Goal: Information Seeking & Learning: Learn about a topic

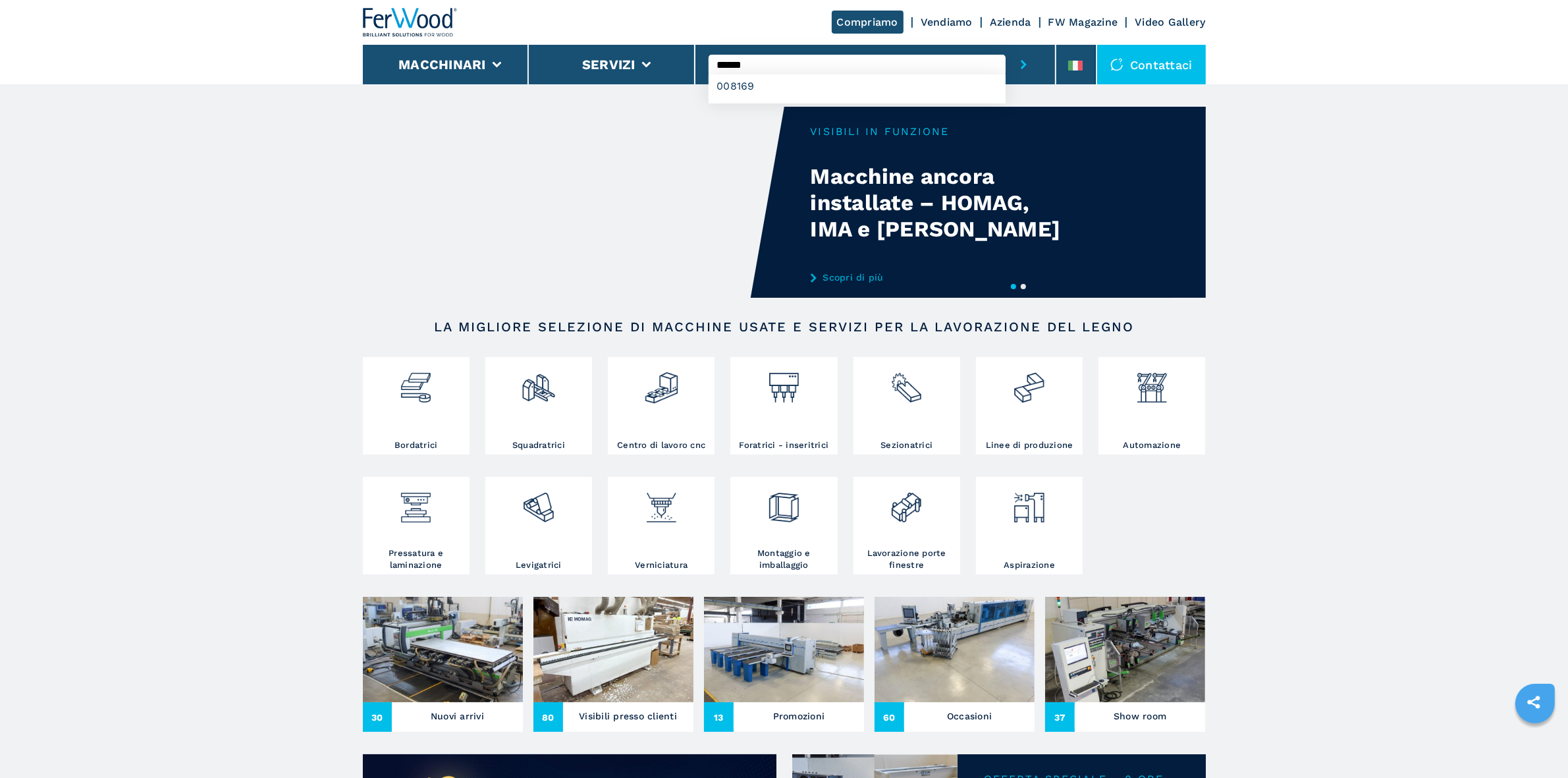
type input "******"
click at [1006, 45] on button "submit-button" at bounding box center [1024, 64] width 36 height 40
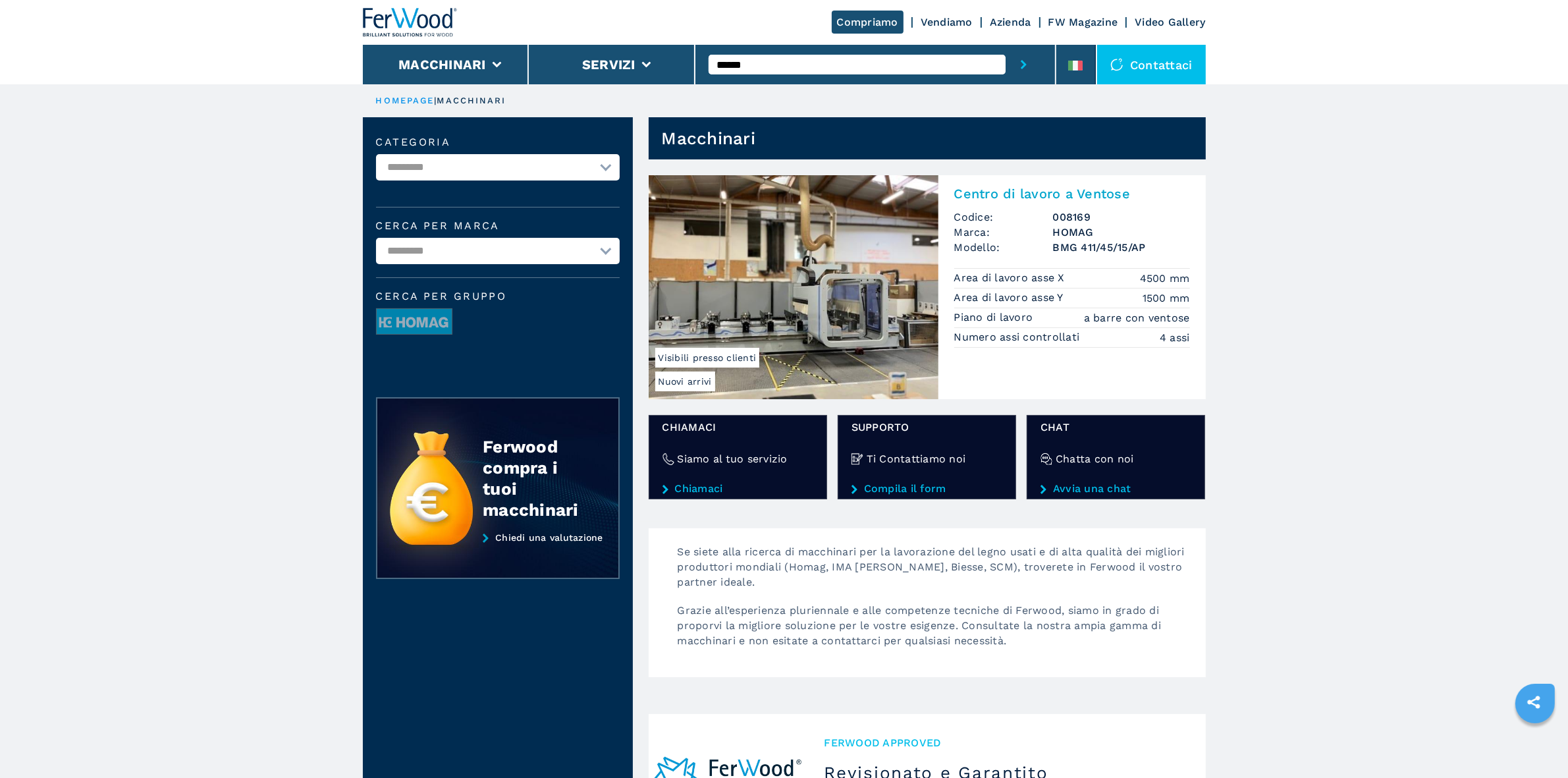
click at [869, 287] on img at bounding box center [793, 287] width 290 height 224
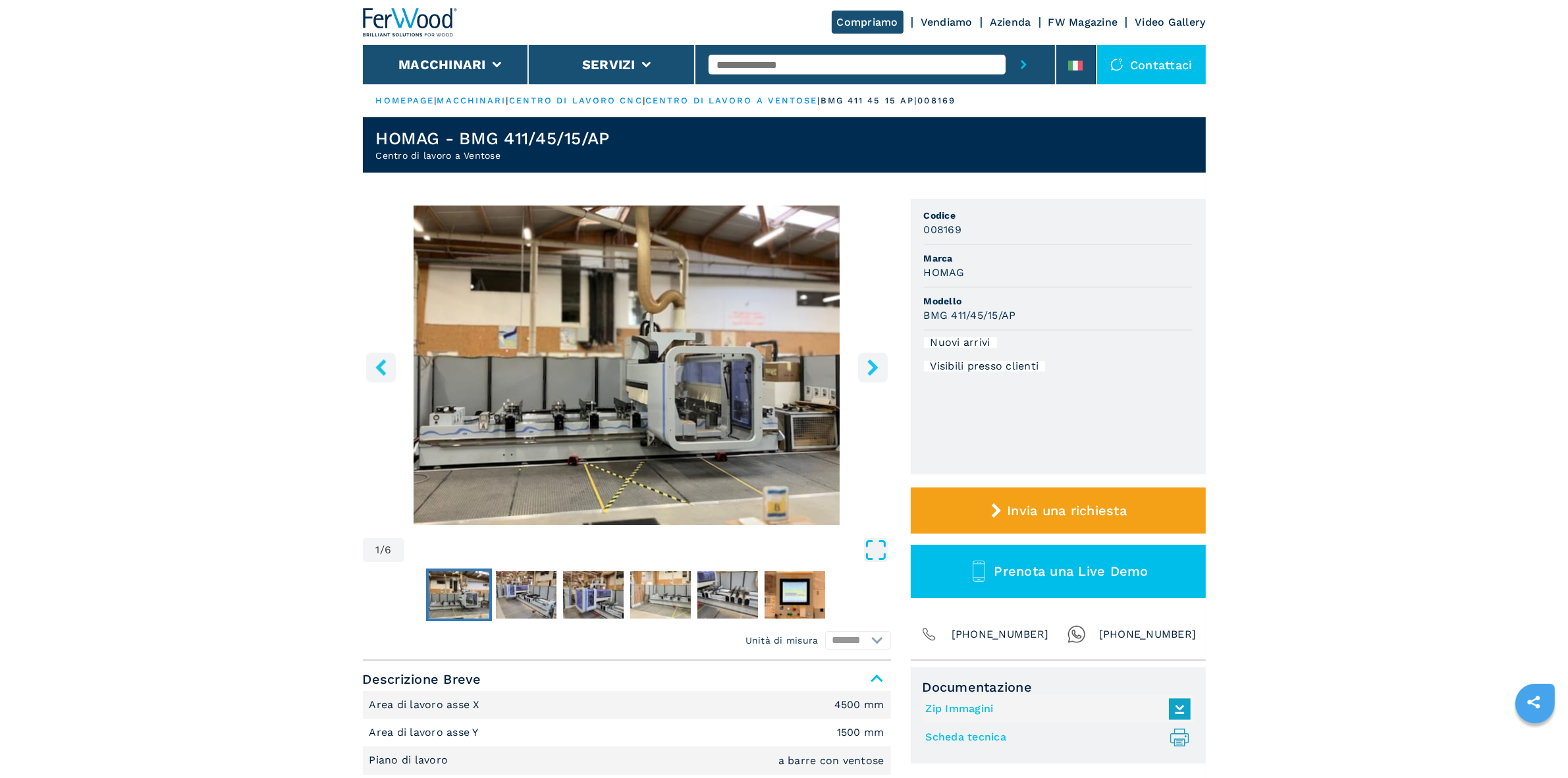
click at [874, 548] on icon "Open Fullscreen" at bounding box center [876, 550] width 24 height 24
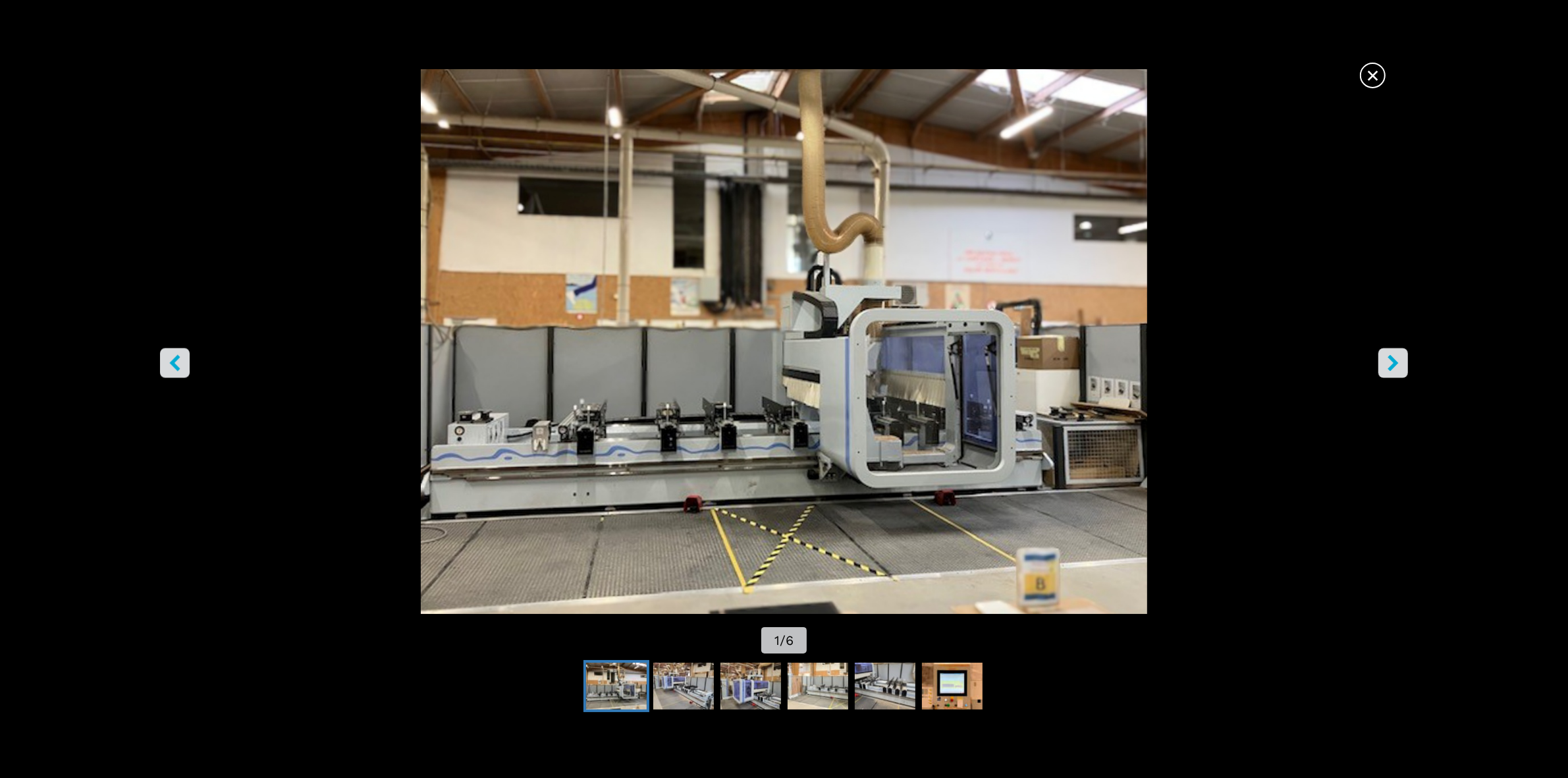
click at [1406, 351] on button "right-button" at bounding box center [1394, 363] width 30 height 30
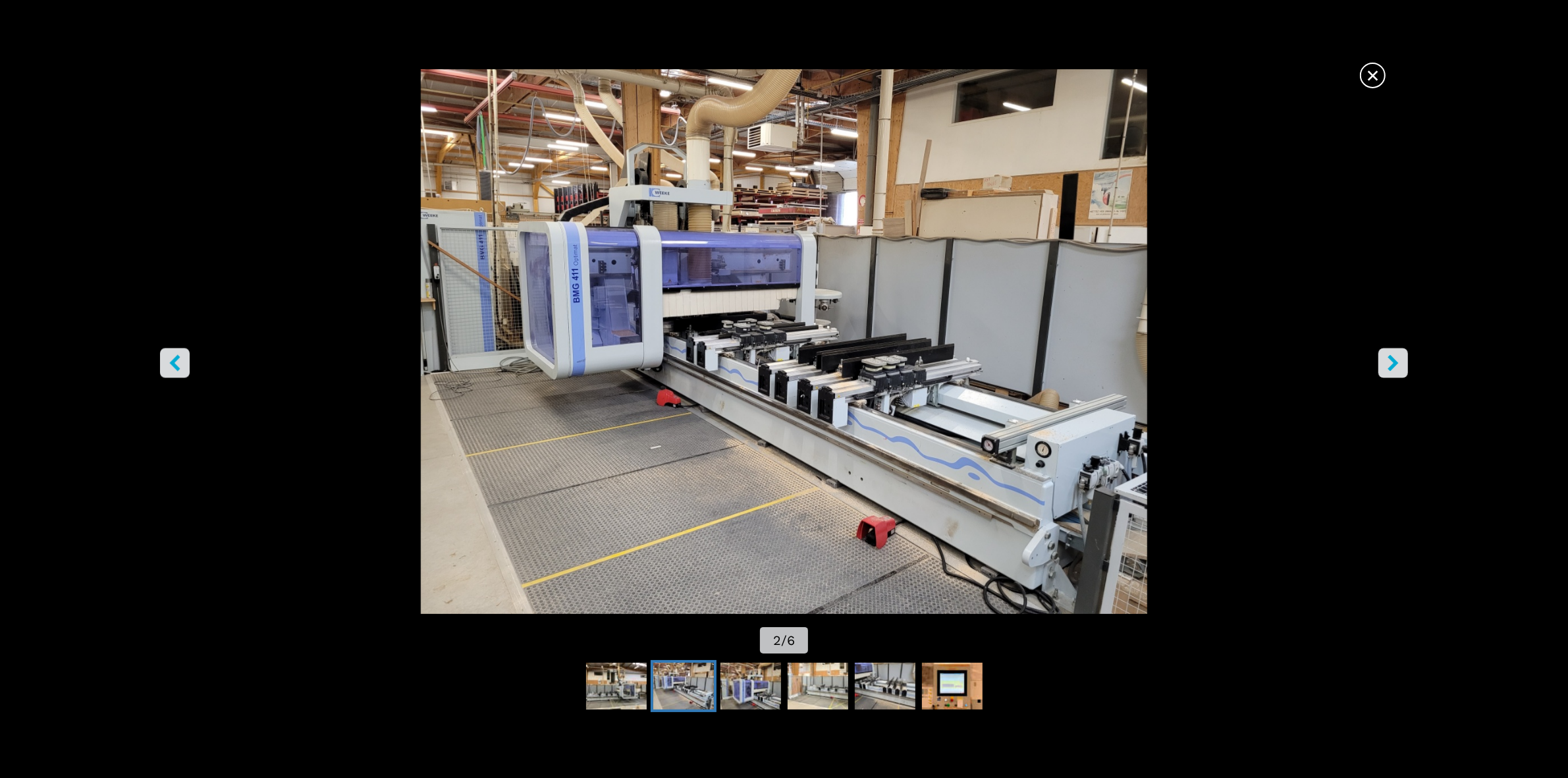
click at [1406, 351] on button "right-button" at bounding box center [1394, 363] width 30 height 30
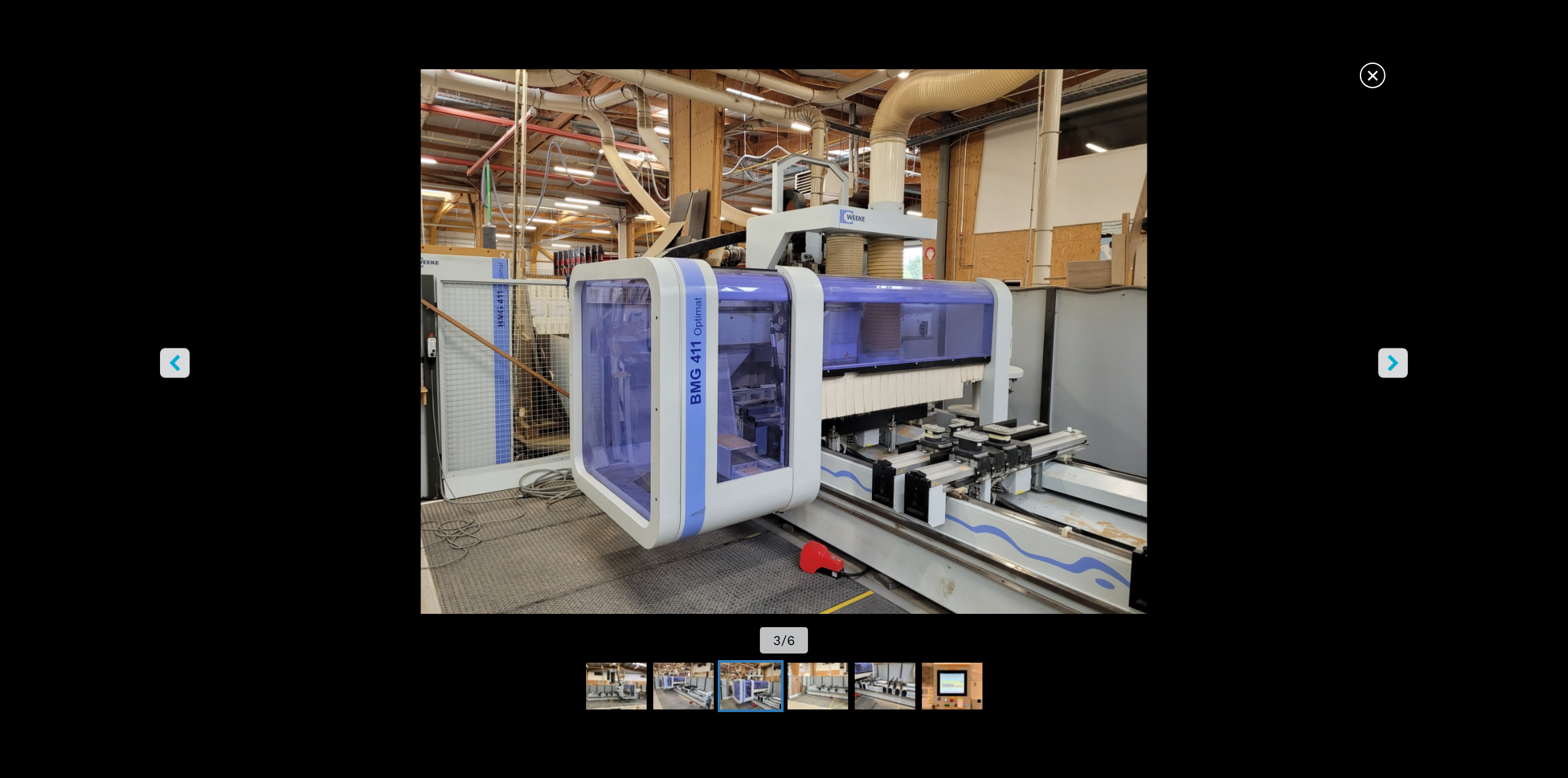
click at [1406, 351] on button "right-button" at bounding box center [1394, 363] width 30 height 30
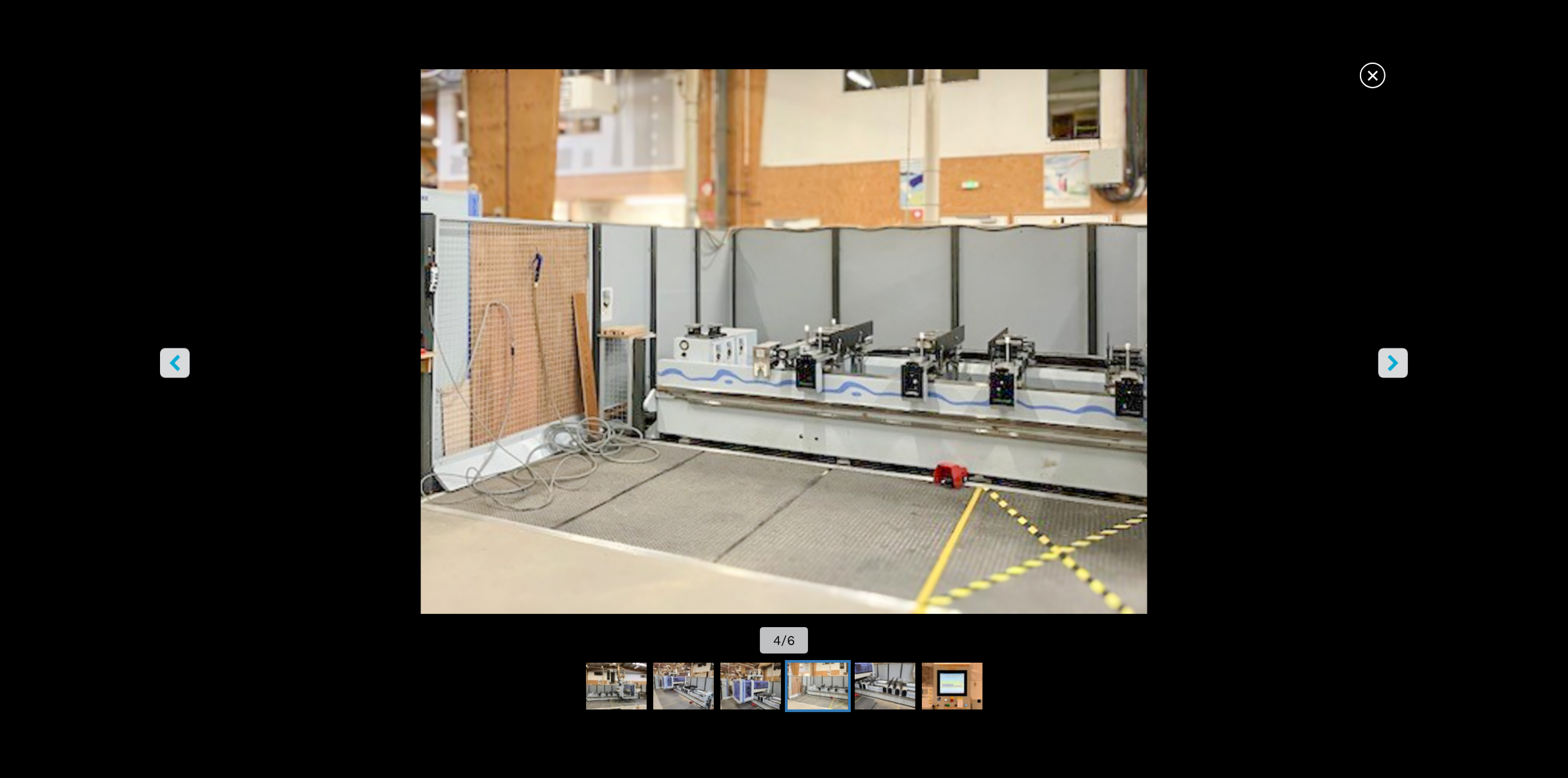
click at [1406, 351] on button "right-button" at bounding box center [1394, 363] width 30 height 30
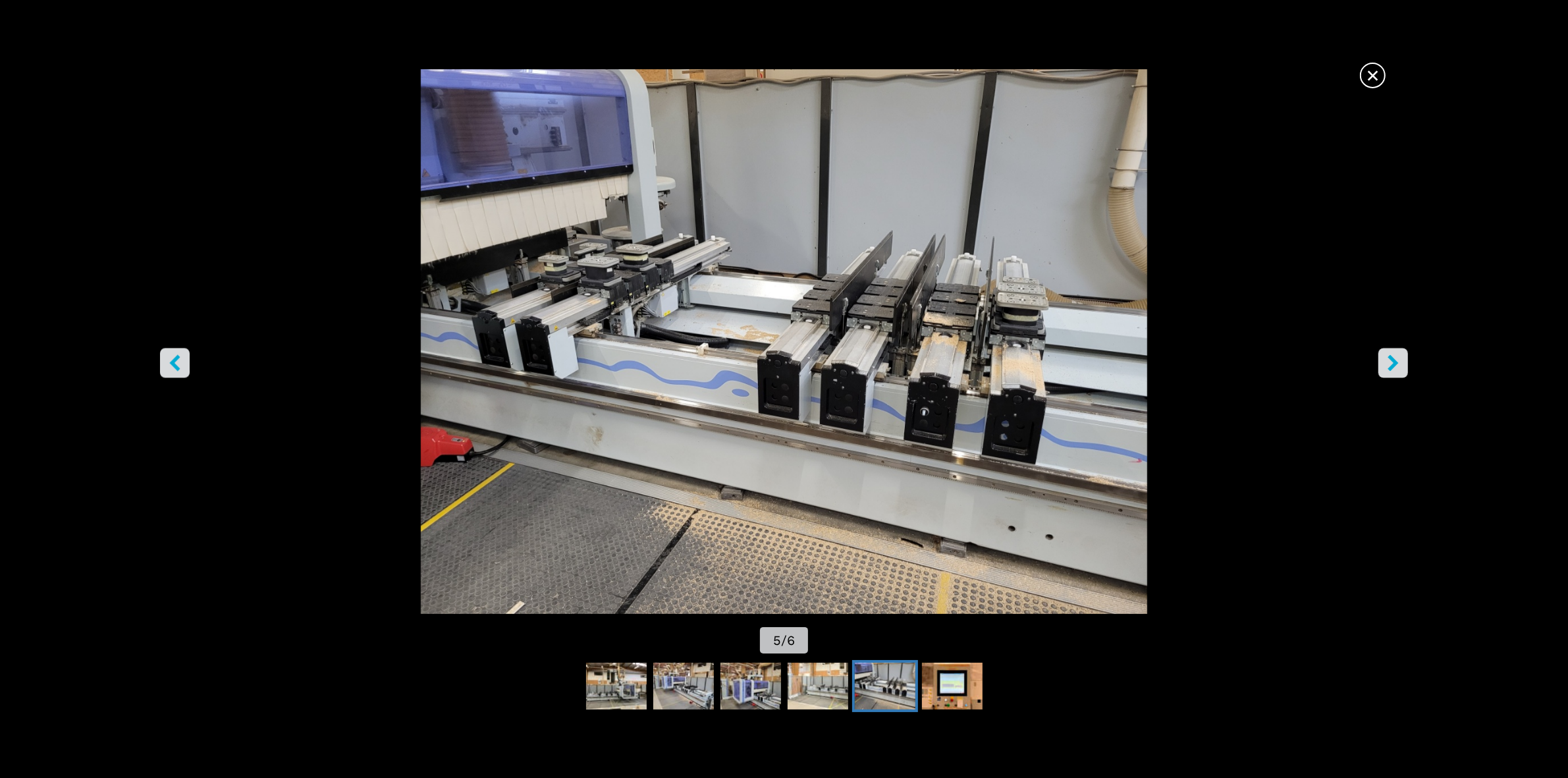
click at [1405, 350] on button "right-button" at bounding box center [1394, 363] width 30 height 30
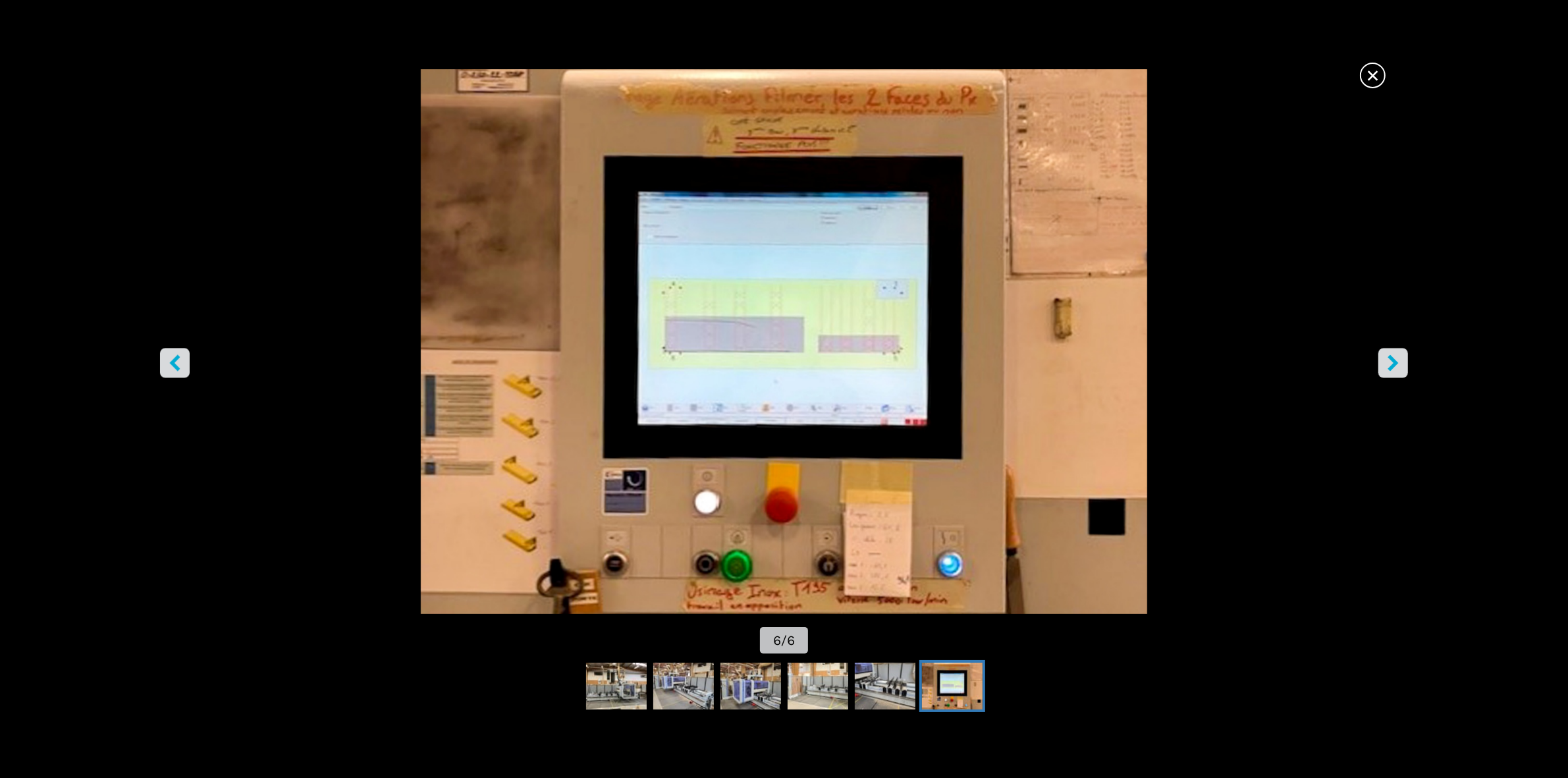
click at [1401, 353] on button "right-button" at bounding box center [1394, 363] width 30 height 30
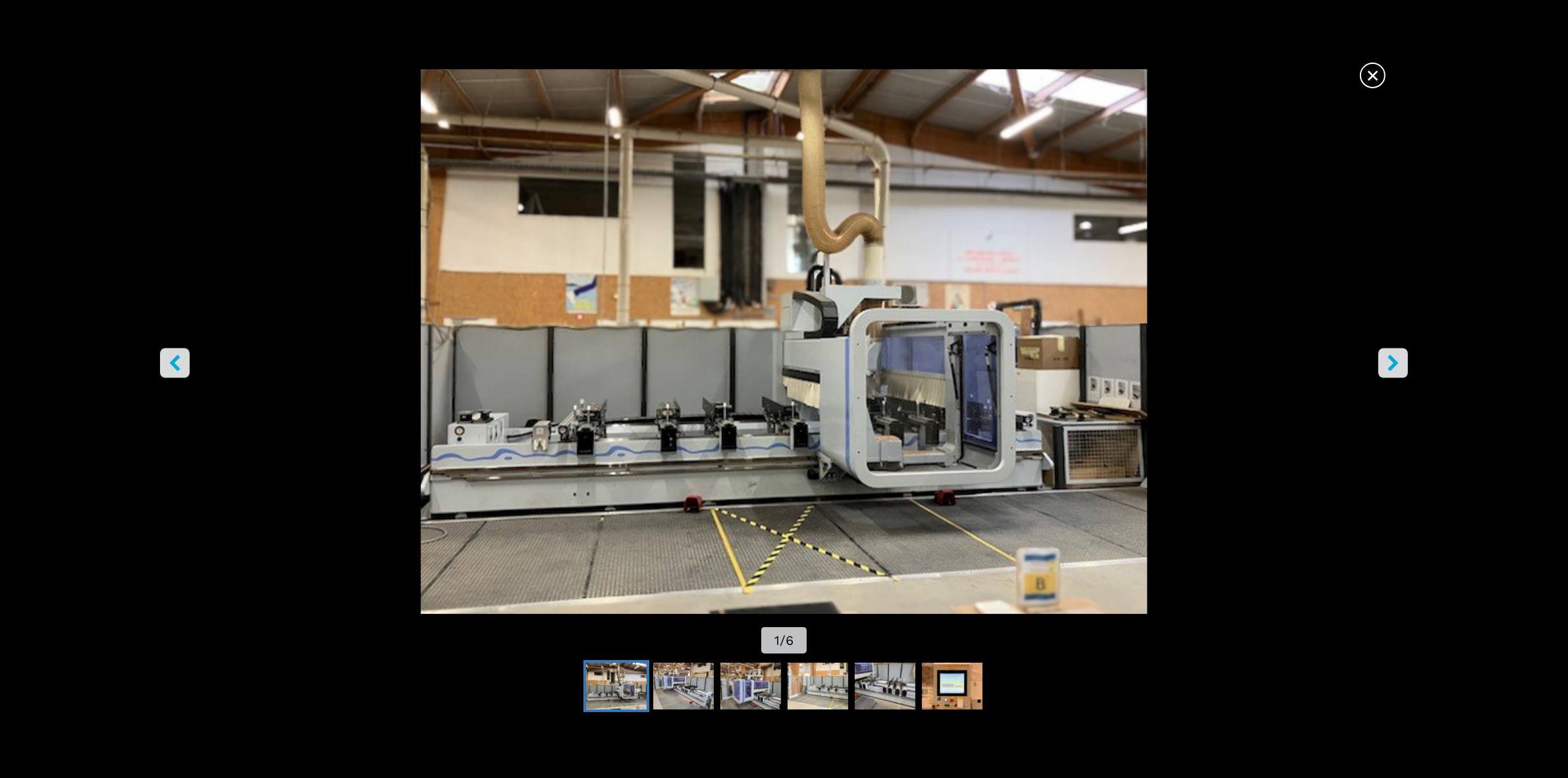
click at [1401, 353] on button "right-button" at bounding box center [1394, 363] width 30 height 30
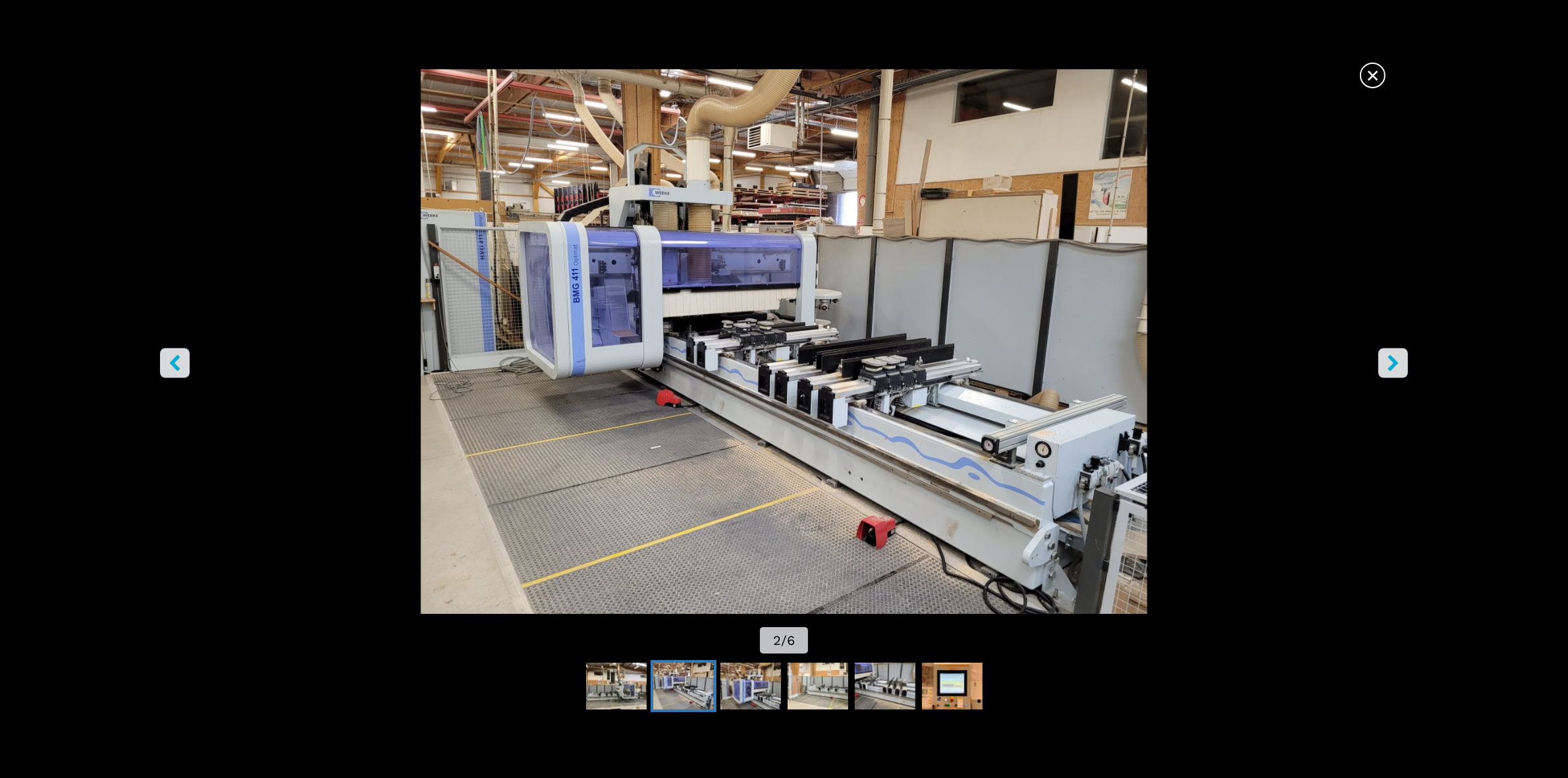
click at [1397, 353] on button "right-button" at bounding box center [1394, 363] width 30 height 30
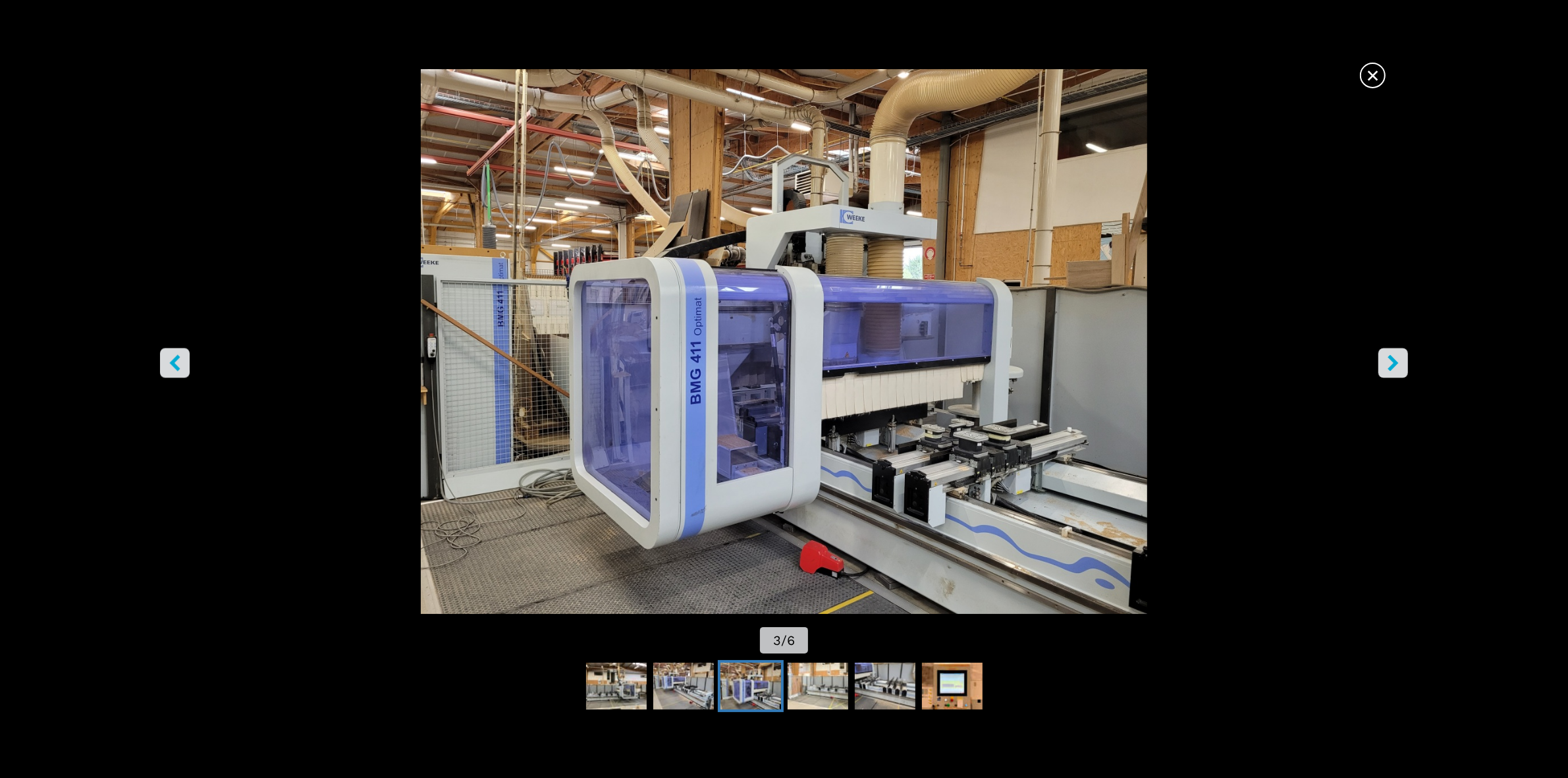
click at [1380, 80] on span "×" at bounding box center [1373, 73] width 23 height 23
